Goal: Task Accomplishment & Management: Manage account settings

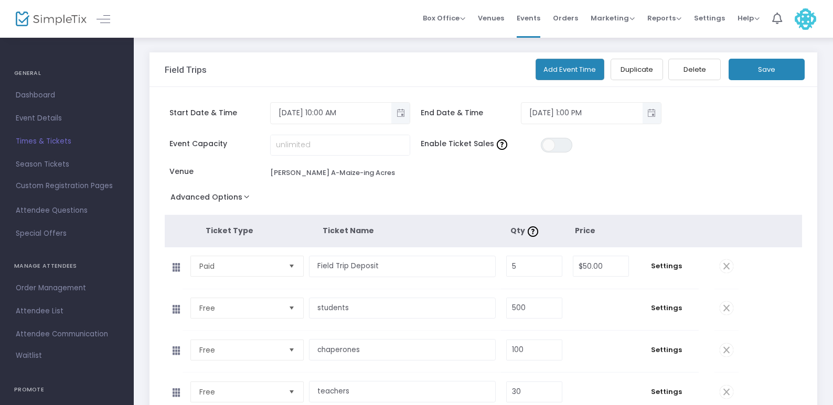
click at [41, 138] on span "Times & Tickets" at bounding box center [67, 142] width 102 height 14
click at [403, 117] on span "Toggle popup" at bounding box center [400, 112] width 17 height 17
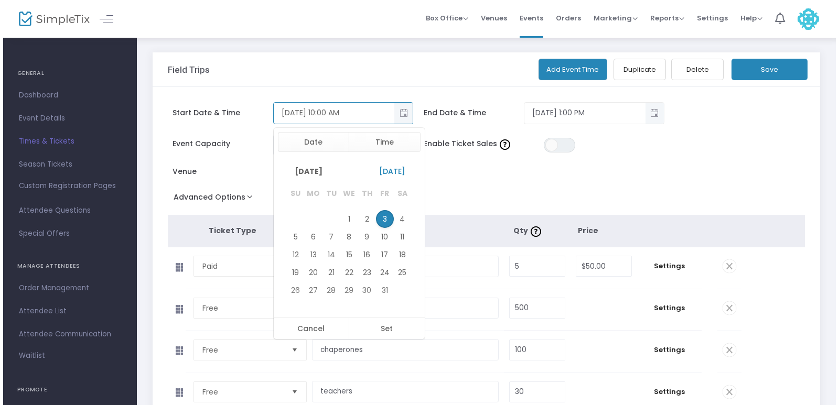
scroll to position [157, 0]
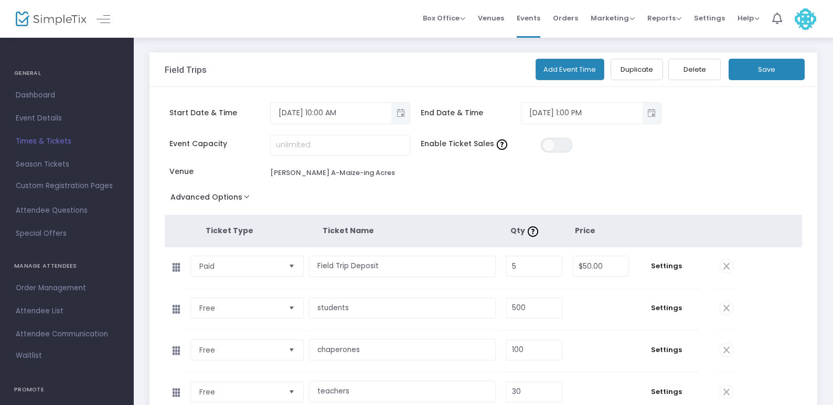
click at [491, 193] on div "Advanced Options Event Time Title 599 Tickets Available Mobile eTicket color #F…" at bounding box center [484, 199] width 638 height 19
click at [584, 63] on button "Add Event Time" at bounding box center [569, 69] width 69 height 21
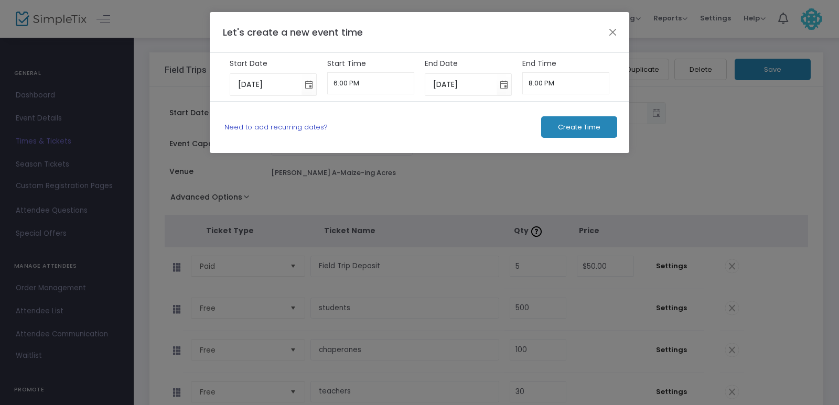
click at [312, 123] on link "Need to add recurring dates?" at bounding box center [275, 127] width 103 height 10
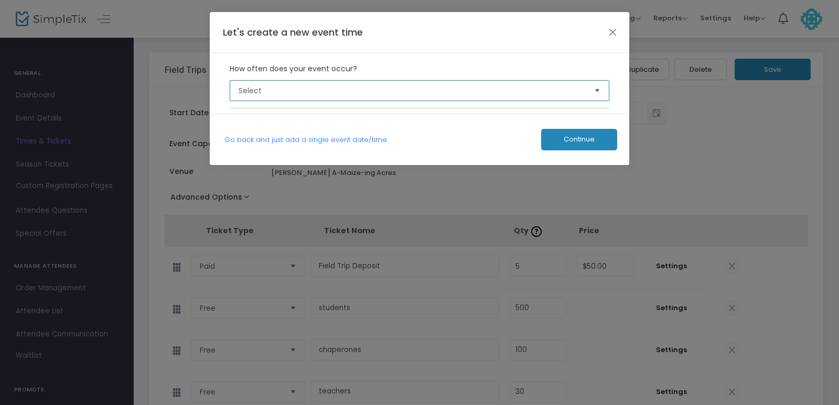
click at [351, 95] on span "Select" at bounding box center [413, 90] width 348 height 10
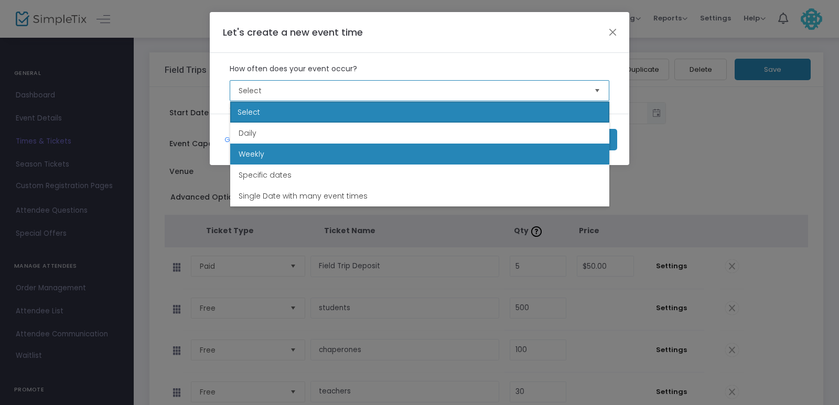
click at [318, 155] on li "Weekly" at bounding box center [419, 154] width 379 height 21
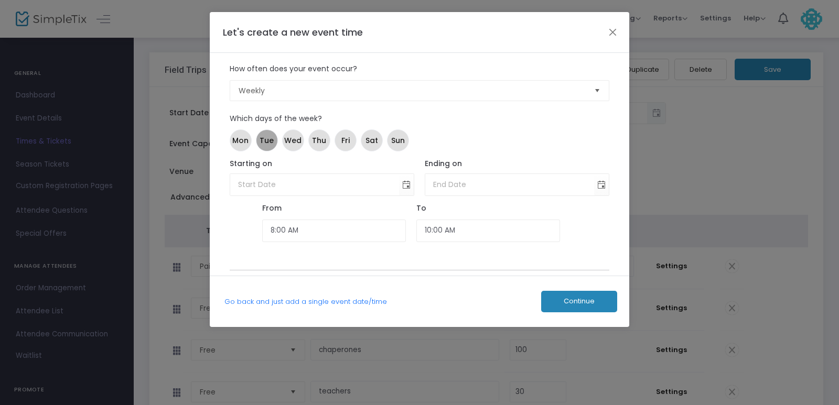
click at [264, 138] on span "Tue" at bounding box center [267, 140] width 14 height 11
click at [288, 142] on span "Wed" at bounding box center [292, 140] width 17 height 11
click at [319, 143] on span "Thu" at bounding box center [319, 140] width 14 height 11
click at [347, 143] on span "Fri" at bounding box center [345, 140] width 8 height 11
click at [402, 184] on span "Toggle calendar" at bounding box center [406, 184] width 17 height 17
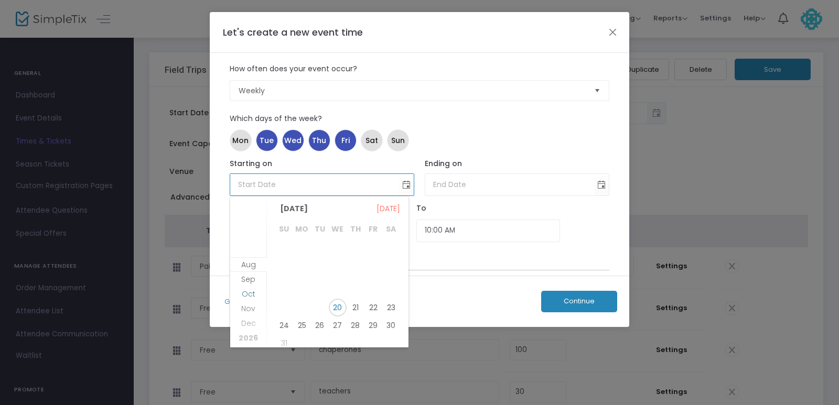
click at [247, 294] on span "Oct" at bounding box center [249, 294] width 14 height 10
click at [371, 247] on span "3" at bounding box center [373, 246] width 18 height 18
type input "[DATE]"
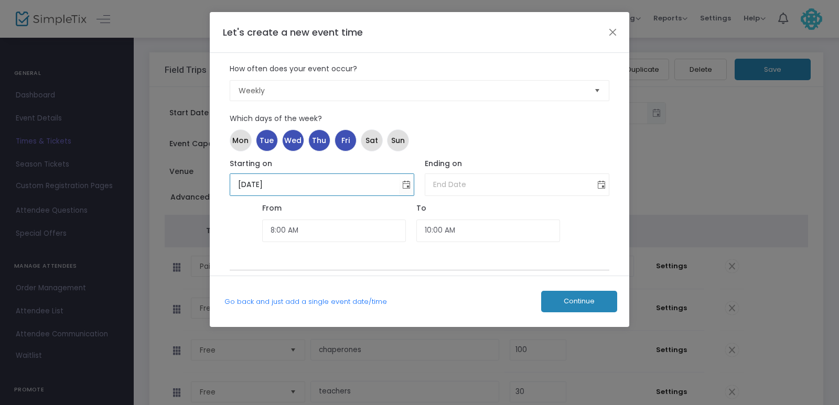
click at [605, 179] on span "Toggle calendar" at bounding box center [601, 184] width 17 height 17
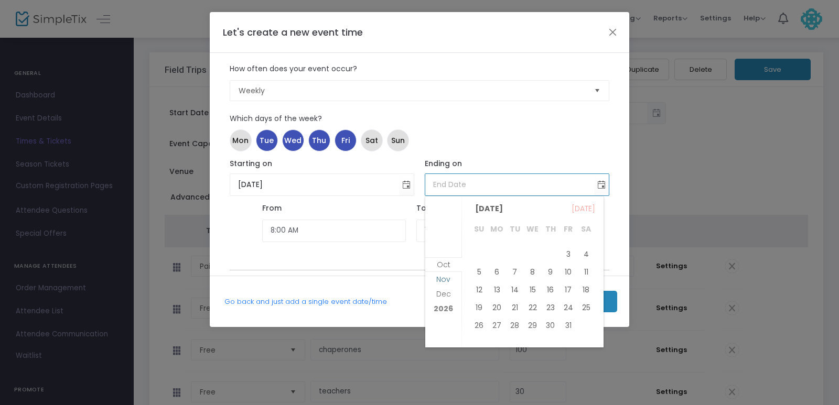
click at [443, 278] on span "Nov" at bounding box center [443, 279] width 14 height 10
click at [566, 282] on span "14" at bounding box center [568, 286] width 18 height 18
type input "[DATE]"
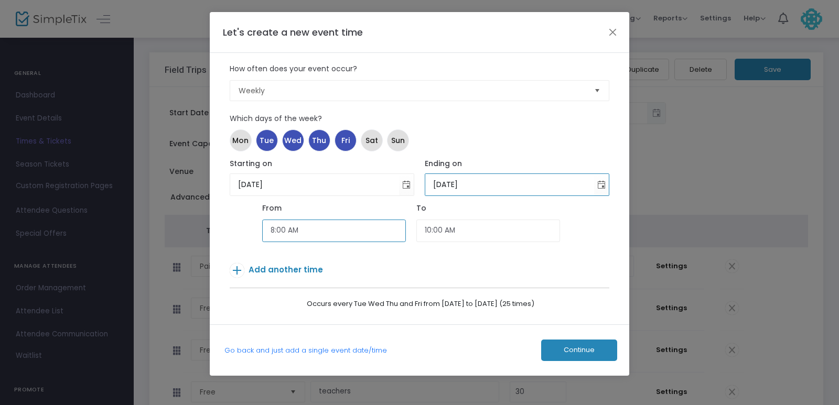
click at [352, 234] on input "8:00 AM" at bounding box center [334, 231] width 144 height 23
type input "8"
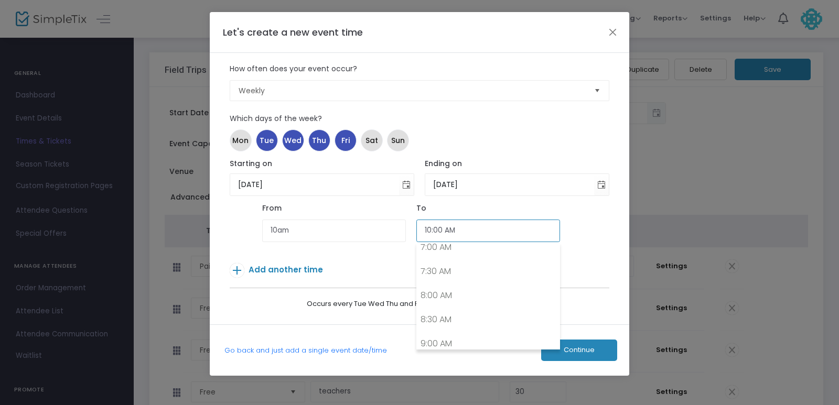
type input "10:00 AM"
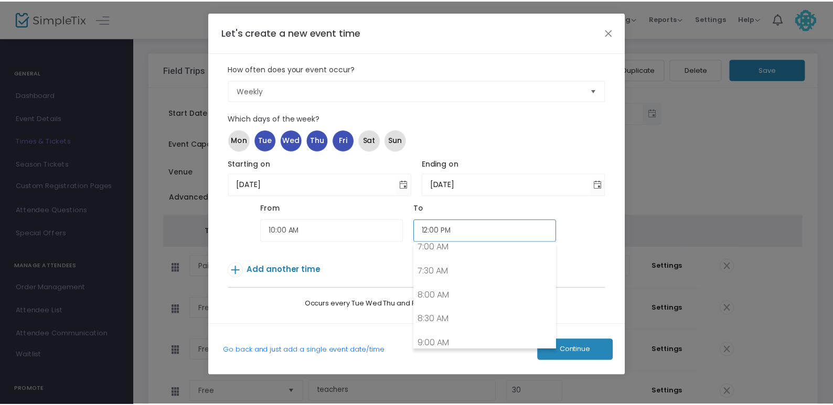
scroll to position [537, 0]
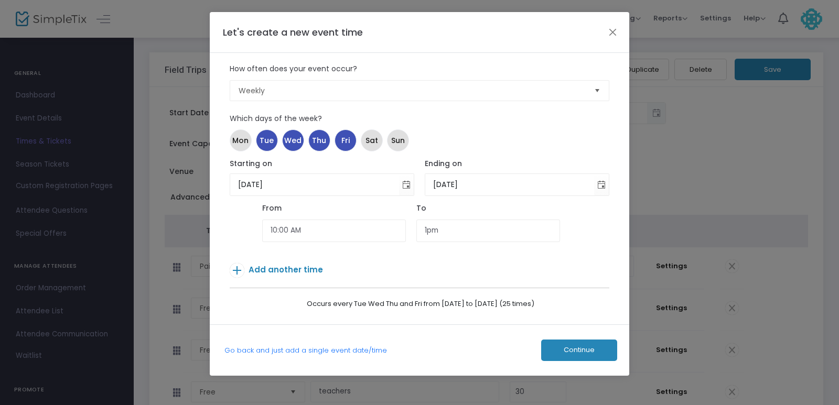
type input "1:00 PM"
click at [595, 351] on button "Continue" at bounding box center [579, 350] width 76 height 21
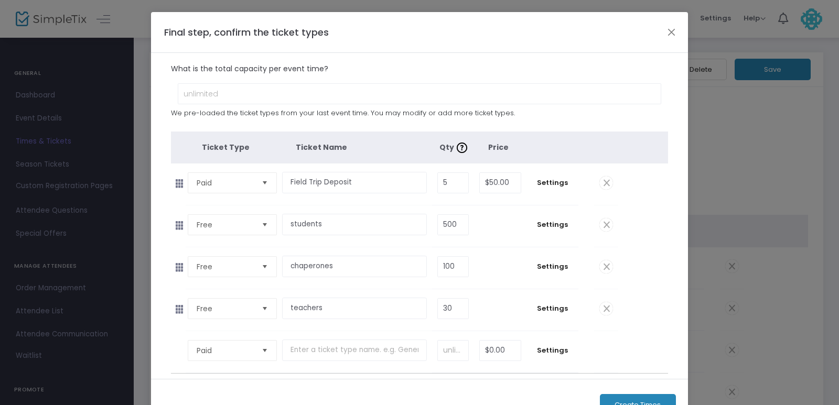
click at [601, 223] on span at bounding box center [606, 225] width 14 height 14
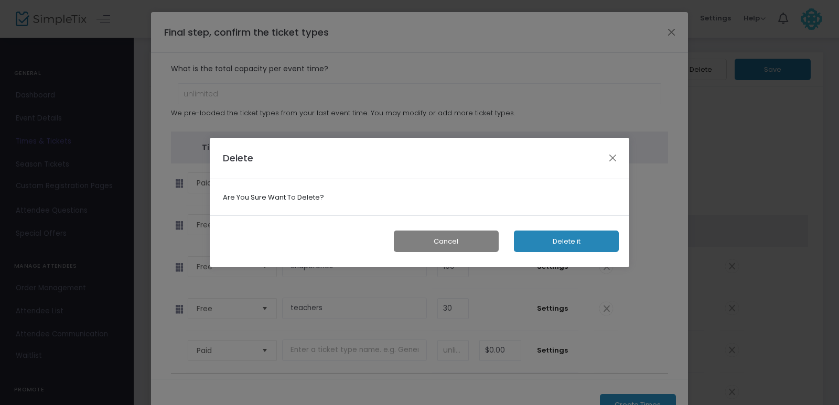
click at [573, 239] on button "Delete it" at bounding box center [566, 241] width 105 height 21
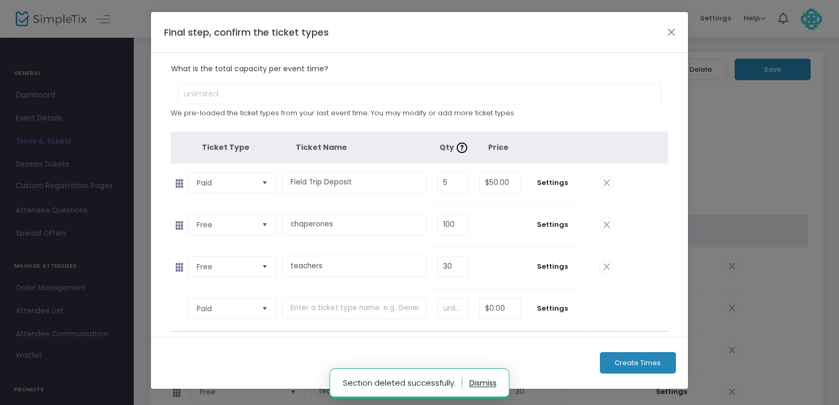
click at [606, 224] on span at bounding box center [606, 225] width 14 height 14
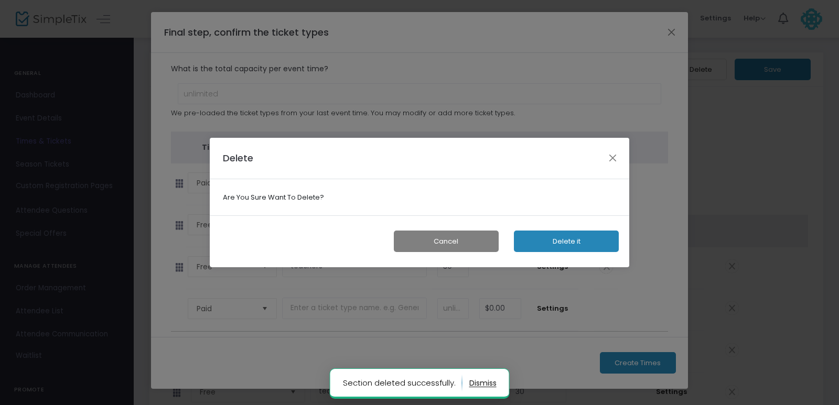
click at [573, 243] on button "Delete it" at bounding box center [566, 241] width 105 height 21
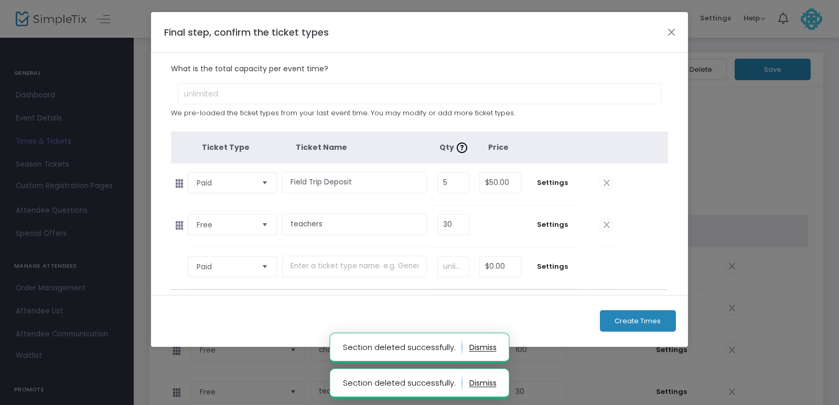
click at [606, 222] on span at bounding box center [606, 225] width 14 height 14
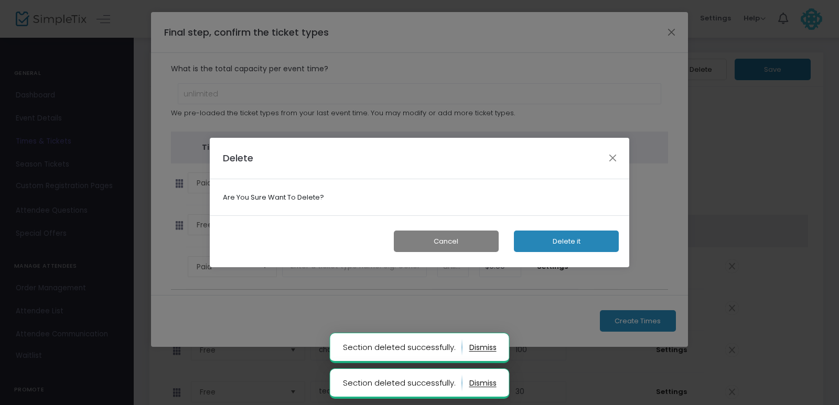
click at [574, 244] on button "Delete it" at bounding box center [566, 241] width 105 height 21
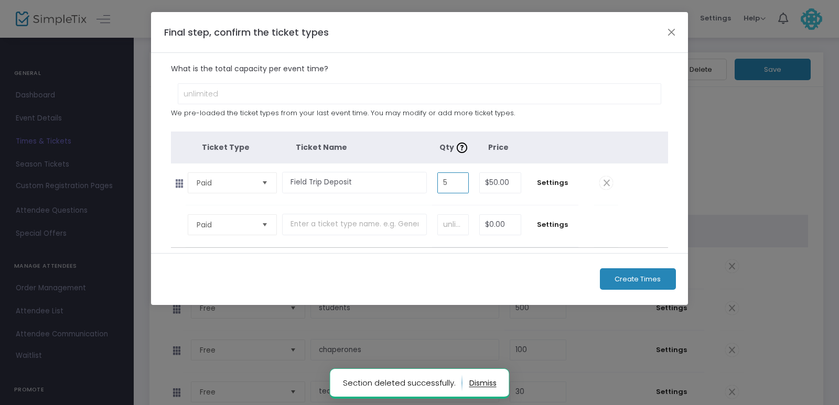
click at [452, 179] on input "5" at bounding box center [453, 183] width 30 height 20
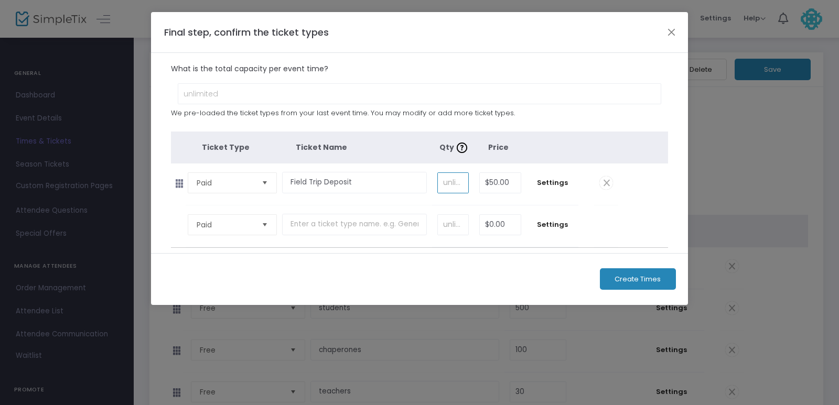
click at [648, 218] on tbody "Paid Required. $0.00 Settings Ticket Description Required. ON OFF Editor mode T…" at bounding box center [420, 227] width 498 height 42
click at [655, 275] on span "Create Times" at bounding box center [637, 279] width 46 height 8
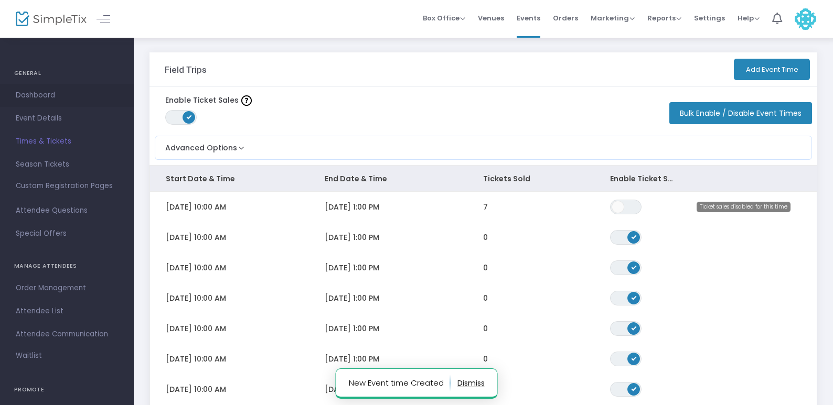
click at [35, 93] on span "Dashboard" at bounding box center [67, 96] width 102 height 14
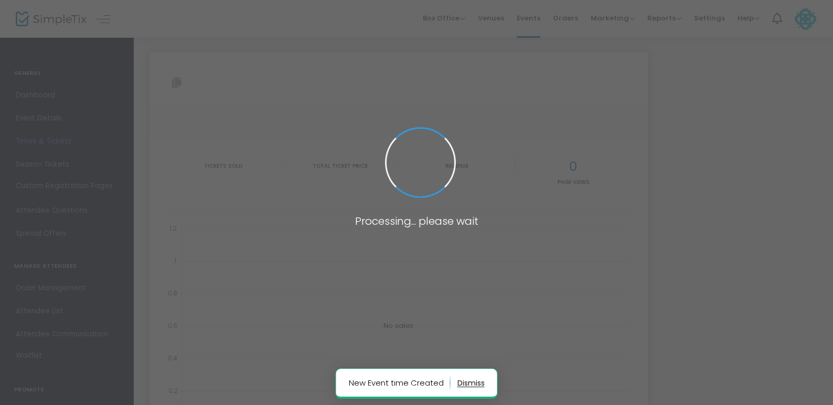
type input "[URL][DOMAIN_NAME]"
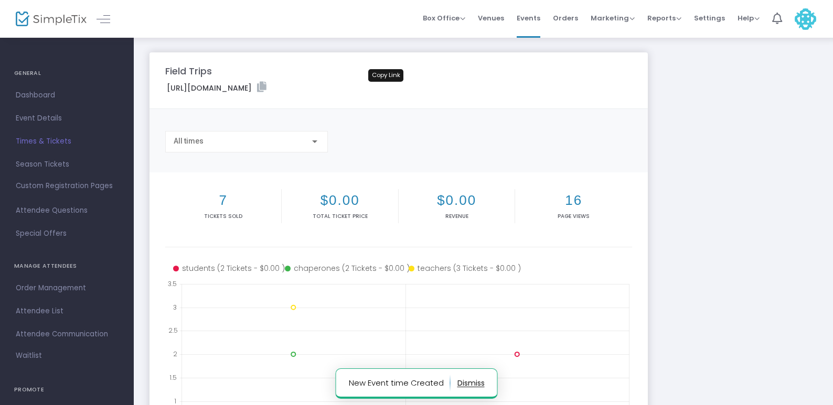
click at [266, 87] on icon at bounding box center [261, 87] width 9 height 10
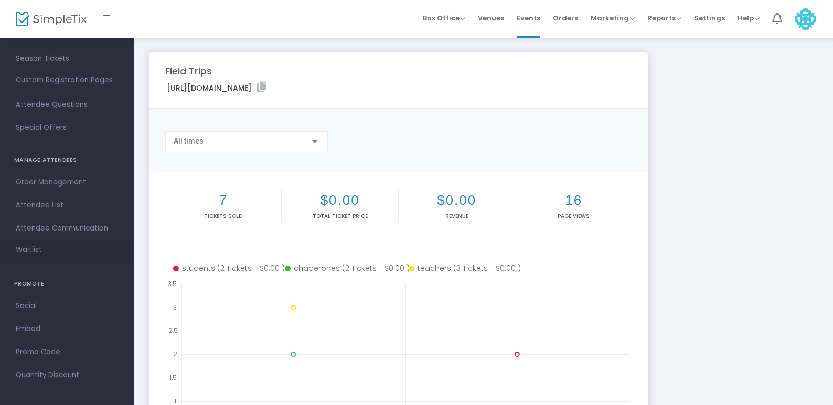
scroll to position [110, 0]
click at [68, 96] on span "Attendee Questions" at bounding box center [67, 101] width 102 height 14
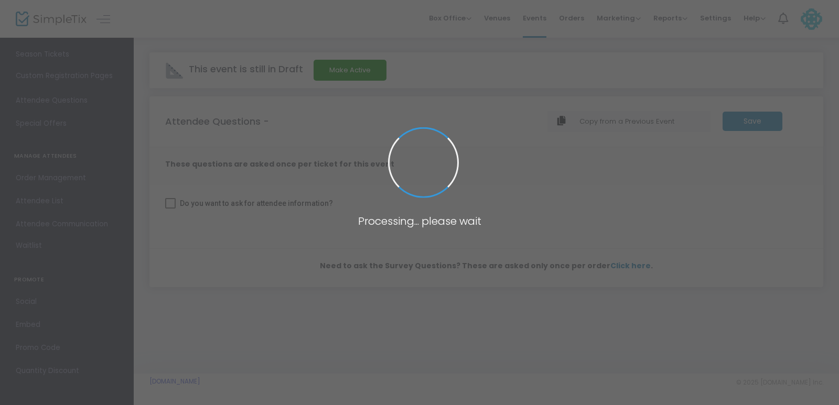
checkbox input "true"
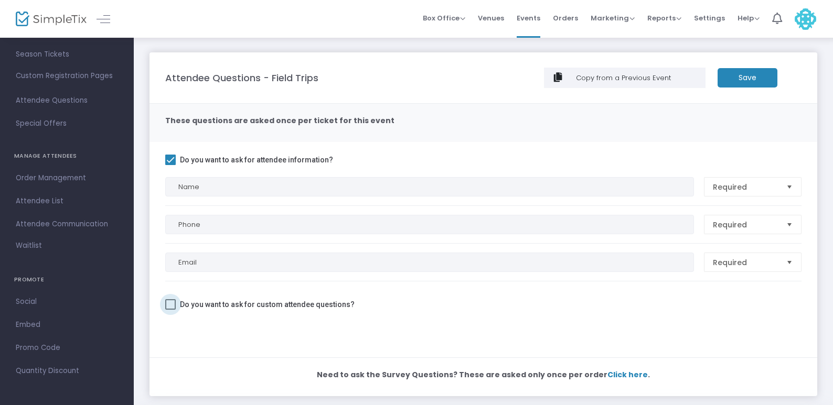
click at [303, 309] on span "Do you want to ask for custom attendee questions?" at bounding box center [267, 304] width 175 height 13
click at [170, 310] on input "Do you want to ask for custom attendee questions?" at bounding box center [170, 310] width 1 height 1
checkbox input "true"
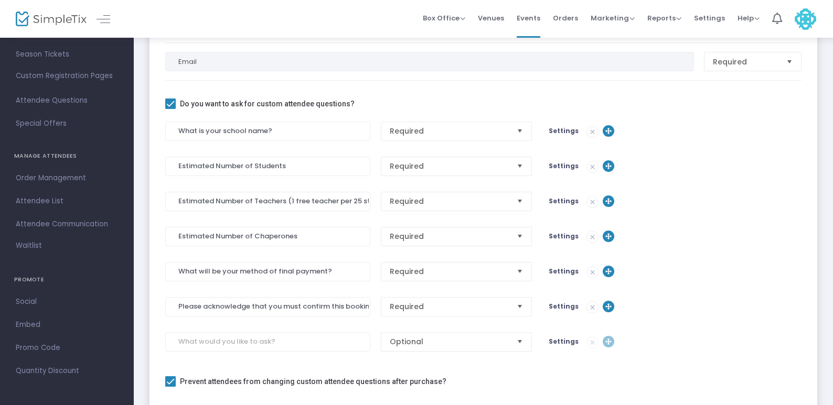
scroll to position [216, 0]
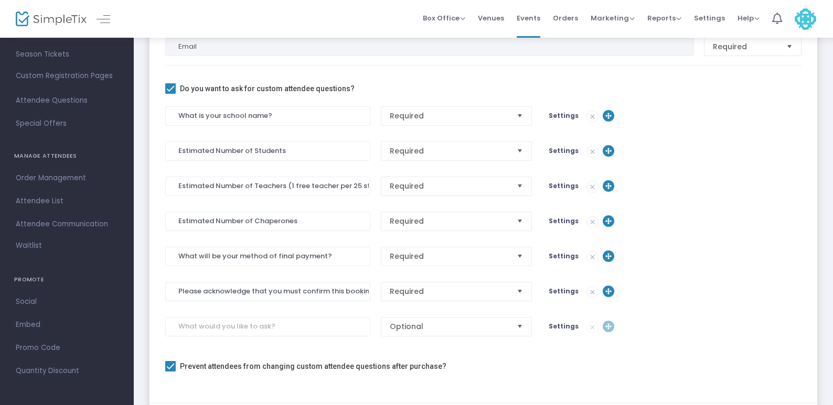
click at [589, 150] on img at bounding box center [592, 151] width 11 height 11
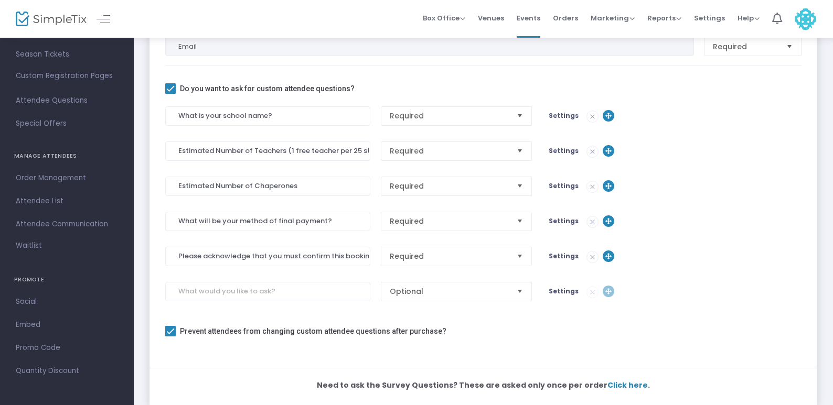
click at [589, 150] on img at bounding box center [592, 151] width 11 height 11
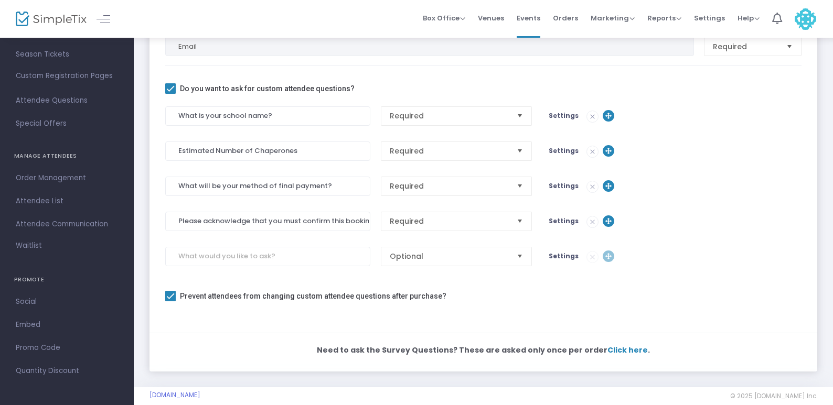
click at [589, 150] on img at bounding box center [592, 151] width 11 height 11
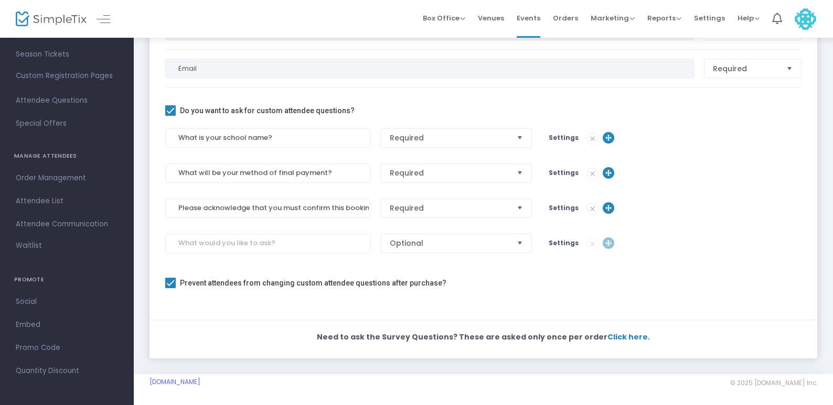
click at [589, 171] on img at bounding box center [592, 173] width 11 height 11
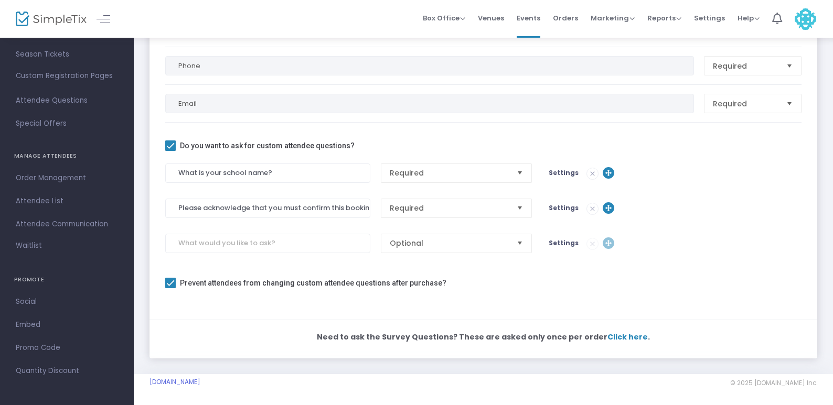
click at [587, 206] on img at bounding box center [592, 208] width 11 height 11
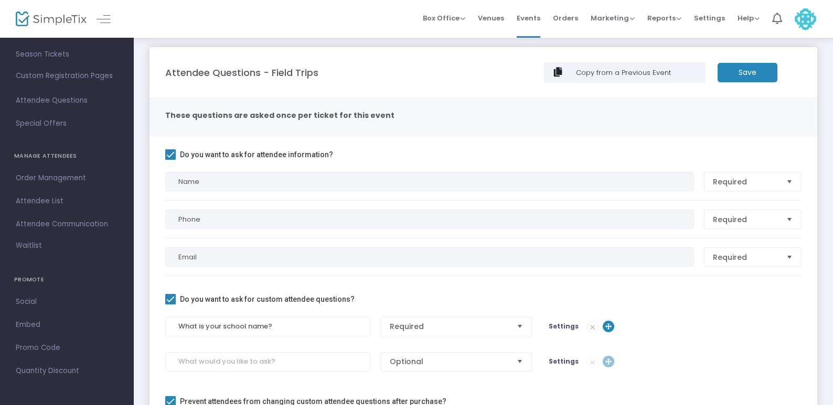
scroll to position [0, 0]
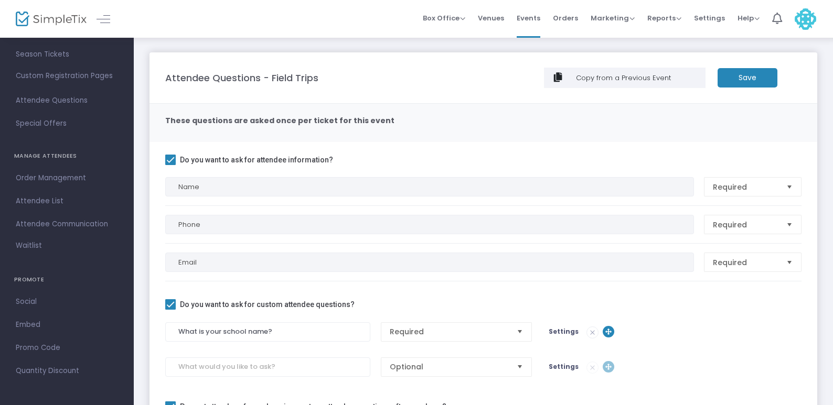
click at [751, 81] on m-button "Save" at bounding box center [747, 77] width 60 height 19
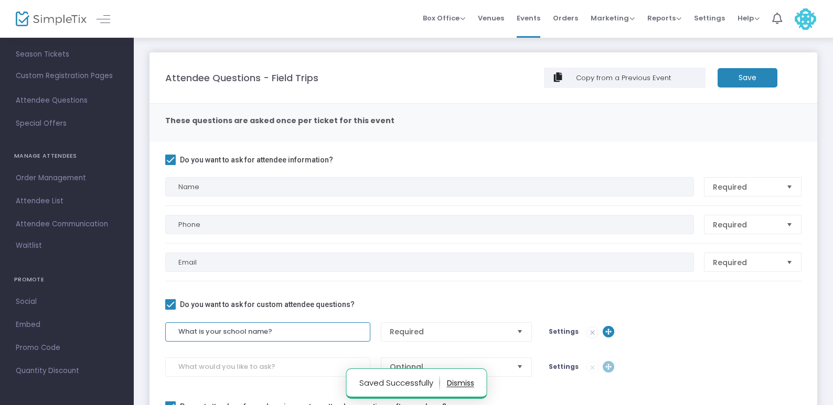
click at [222, 333] on input "What is your school name?" at bounding box center [267, 331] width 205 height 19
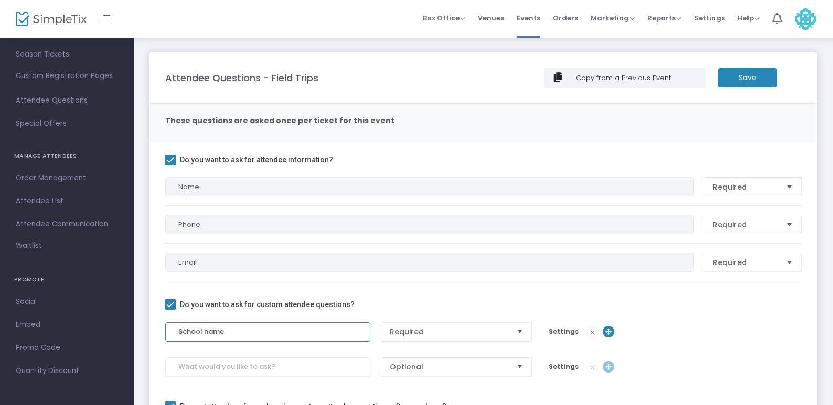
type input "School name"
click at [745, 90] on m-panel-header "Attendee Questions - Field Trips Copy from a Previous Event Save" at bounding box center [482, 77] width 667 height 51
click at [740, 69] on m-button "Save" at bounding box center [747, 77] width 60 height 19
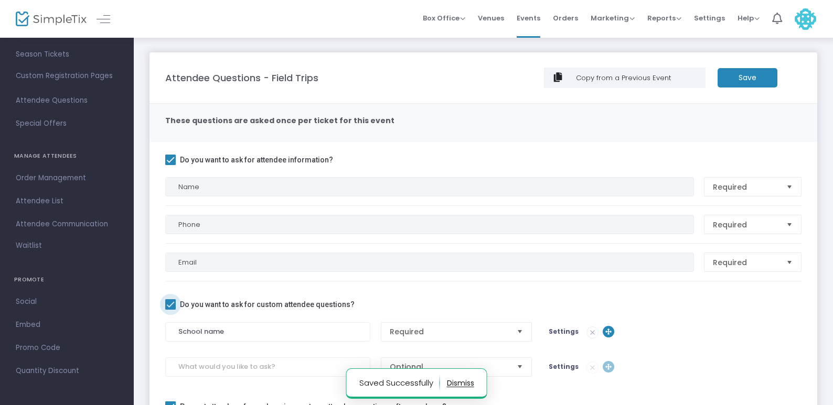
click at [228, 302] on span "Do you want to ask for custom attendee questions?" at bounding box center [267, 304] width 175 height 13
click at [170, 310] on input "Do you want to ask for custom attendee questions?" at bounding box center [170, 310] width 1 height 1
checkbox input "false"
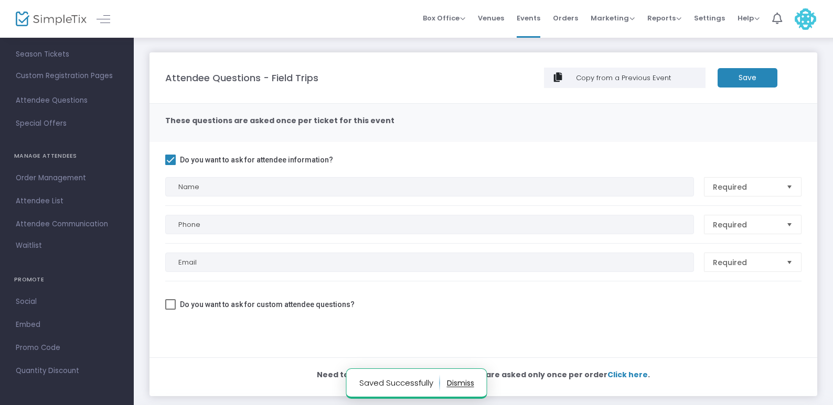
click at [750, 79] on m-button "Save" at bounding box center [747, 77] width 60 height 19
